Goal: Book appointment/travel/reservation

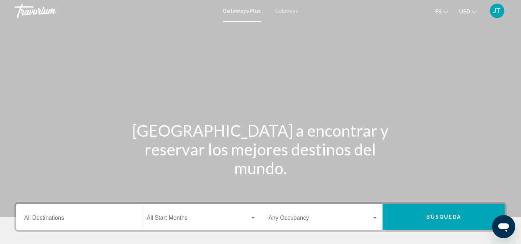
click at [56, 207] on div "Destination All Destinations" at bounding box center [79, 217] width 110 height 23
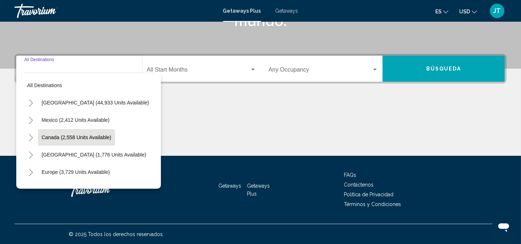
scroll to position [53, 0]
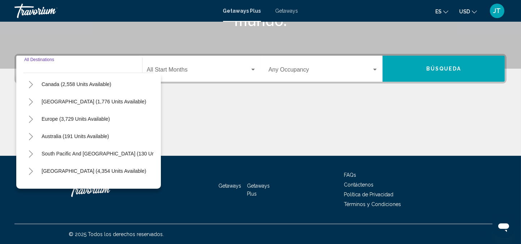
click at [94, 171] on span "[GEOGRAPHIC_DATA] (4,354 units available)" at bounding box center [94, 171] width 104 height 6
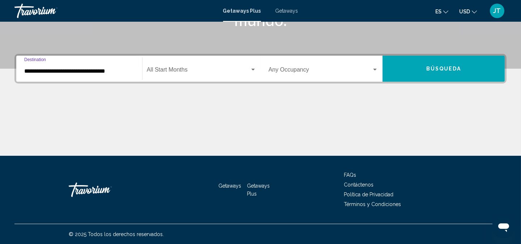
click at [75, 70] on input "**********" at bounding box center [79, 71] width 110 height 7
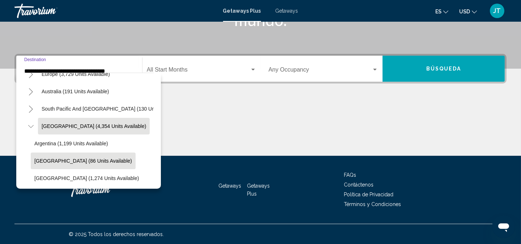
scroll to position [151, 0]
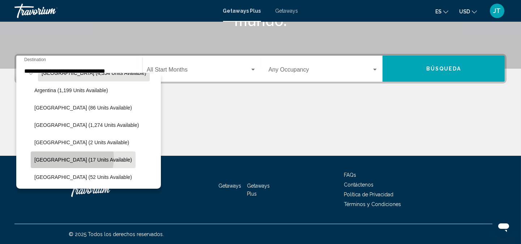
click at [72, 158] on span "[GEOGRAPHIC_DATA] (17 units available)" at bounding box center [83, 160] width 98 height 6
type input "**********"
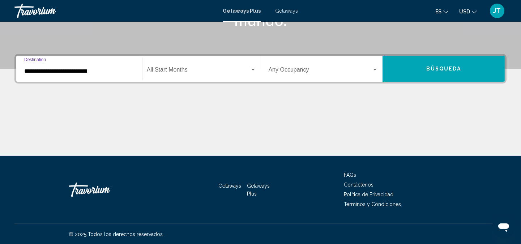
click at [408, 73] on button "Búsqueda" at bounding box center [443, 69] width 122 height 26
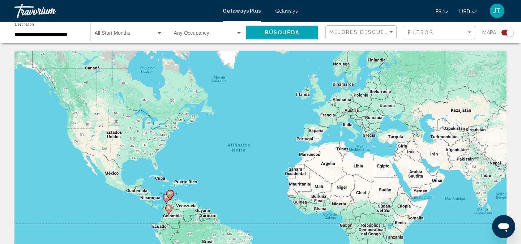
click at [290, 10] on span "Getaways" at bounding box center [286, 11] width 23 height 6
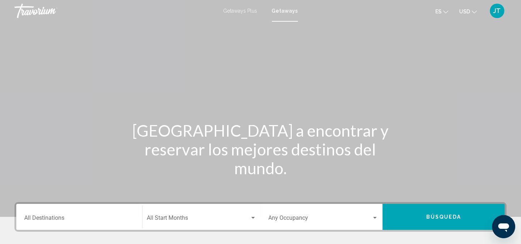
scroll to position [107, 0]
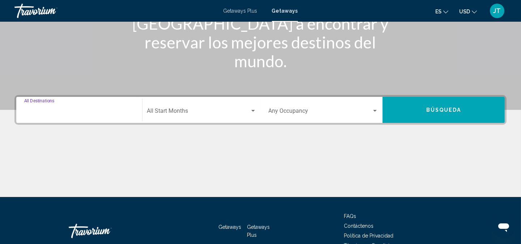
click at [51, 110] on input "Destination All Destinations" at bounding box center [79, 112] width 110 height 7
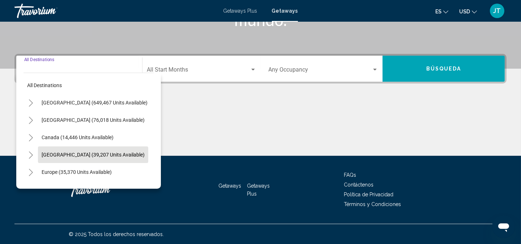
scroll to position [53, 0]
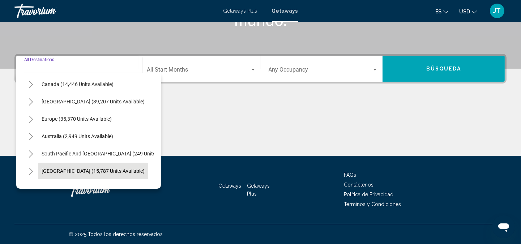
click at [81, 168] on span "[GEOGRAPHIC_DATA] (15,787 units available)" at bounding box center [93, 171] width 103 height 6
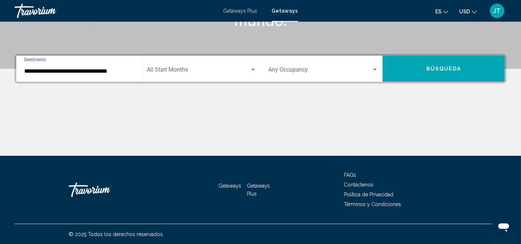
click at [98, 68] on input "**********" at bounding box center [79, 71] width 110 height 7
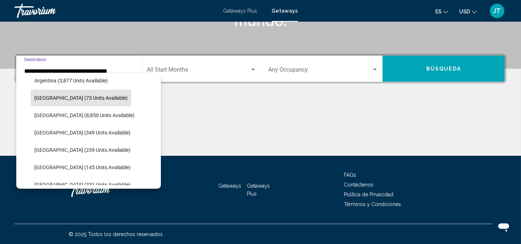
scroll to position [205, 0]
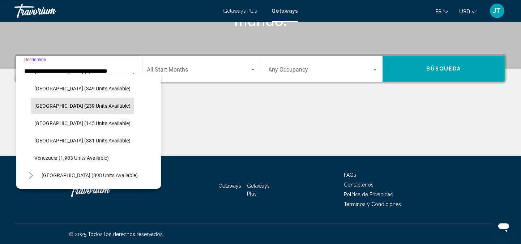
click at [80, 103] on span "[GEOGRAPHIC_DATA] (239 units available)" at bounding box center [82, 106] width 96 height 6
type input "**********"
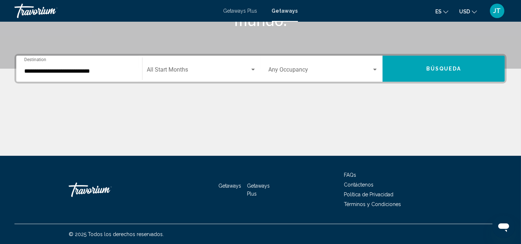
click at [81, 105] on div "Main content" at bounding box center [260, 129] width 492 height 54
click at [50, 107] on div "Main content" at bounding box center [260, 129] width 492 height 54
click at [437, 68] on span "Búsqueda" at bounding box center [443, 69] width 35 height 6
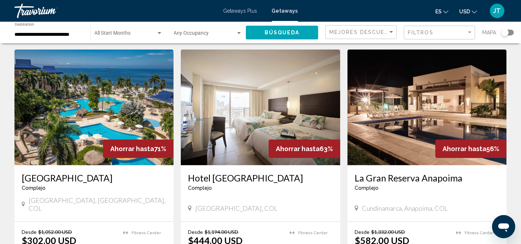
scroll to position [334, 0]
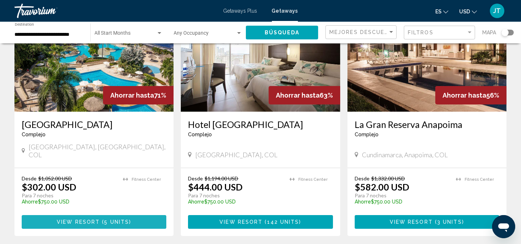
click at [86, 219] on span "View Resort" at bounding box center [78, 222] width 43 height 6
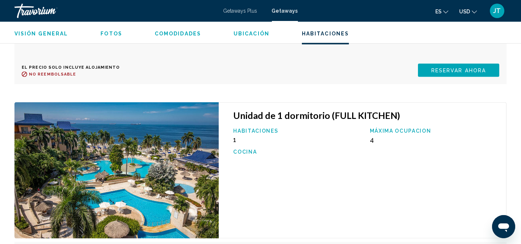
scroll to position [1668, 0]
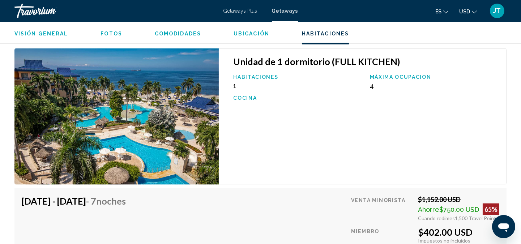
drag, startPoint x: 458, startPoint y: 133, endPoint x: 459, endPoint y: 141, distance: 8.8
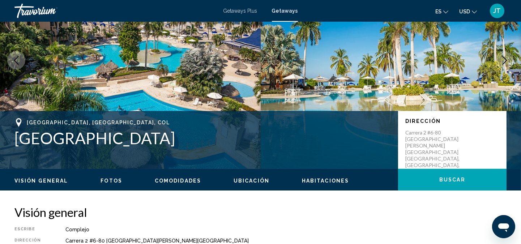
scroll to position [0, 0]
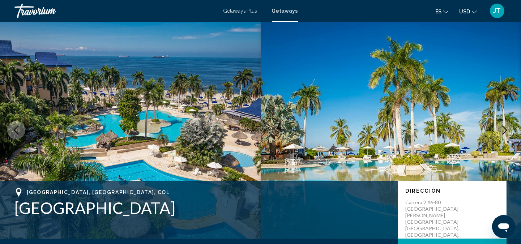
click at [16, 129] on icon "Previous image" at bounding box center [16, 130] width 9 height 9
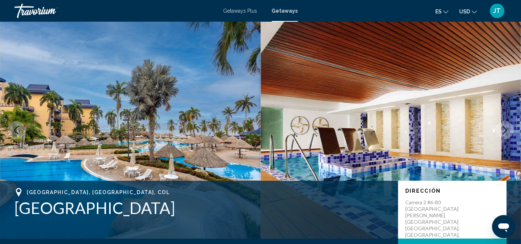
click at [16, 129] on icon "Previous image" at bounding box center [16, 130] width 9 height 9
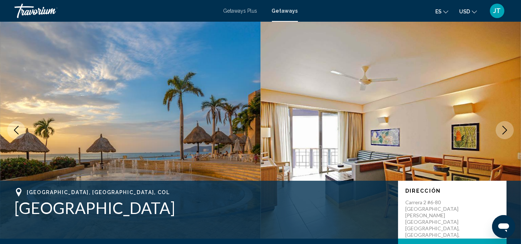
click at [16, 129] on icon "Previous image" at bounding box center [16, 130] width 9 height 9
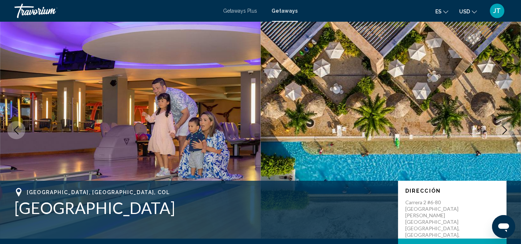
click at [16, 129] on icon "Previous image" at bounding box center [16, 130] width 9 height 9
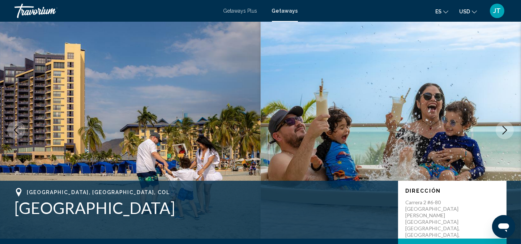
click at [16, 129] on icon "Previous image" at bounding box center [16, 130] width 9 height 9
